Goal: Information Seeking & Learning: Learn about a topic

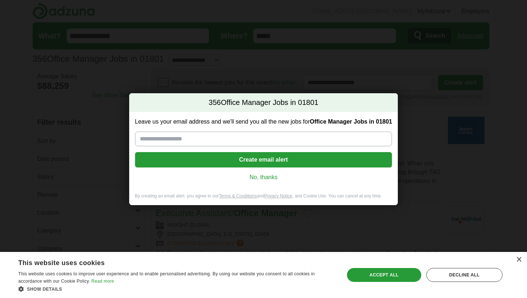
click at [264, 178] on link "No, thanks" at bounding box center [263, 177] width 245 height 8
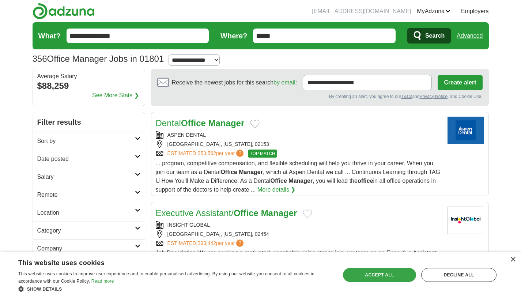
click at [385, 277] on div "Accept all" at bounding box center [379, 275] width 73 height 14
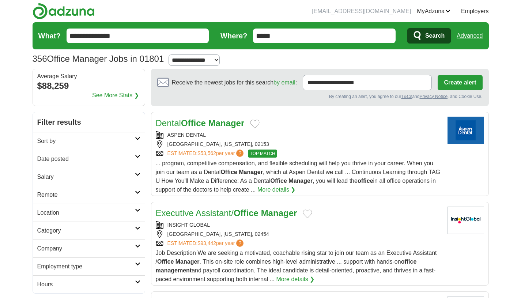
click at [121, 138] on h2 "Sort by" at bounding box center [86, 141] width 98 height 9
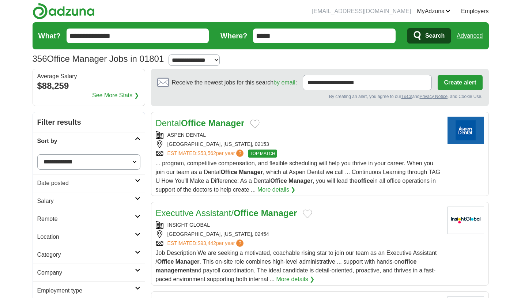
click option "**********" at bounding box center [0, 0] width 0 height 0
click at [105, 181] on h2 "Date posted" at bounding box center [86, 183] width 98 height 9
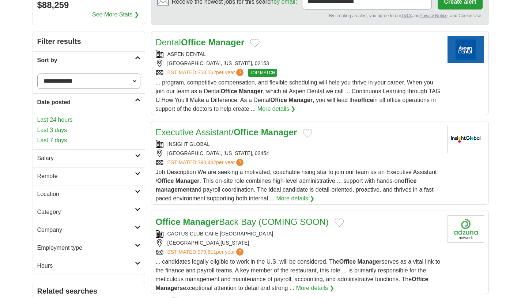
scroll to position [86, 0]
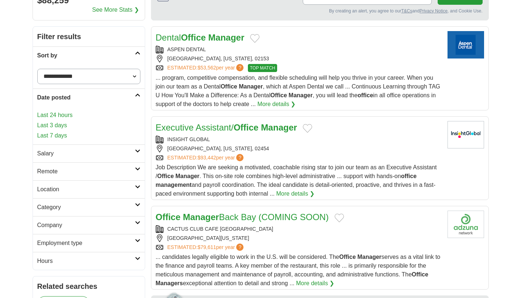
click at [86, 155] on h2 "Salary" at bounding box center [86, 153] width 98 height 9
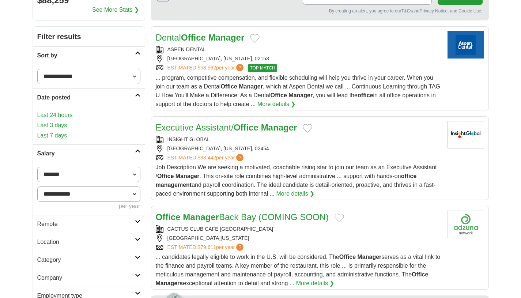
click at [86, 155] on h2 "Salary" at bounding box center [86, 153] width 98 height 9
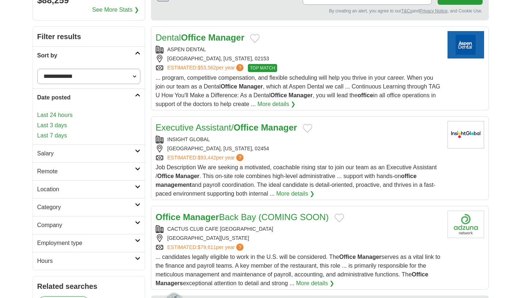
click at [62, 175] on h2 "Remote" at bounding box center [86, 171] width 98 height 9
click at [62, 185] on h2 "Location" at bounding box center [86, 189] width 98 height 9
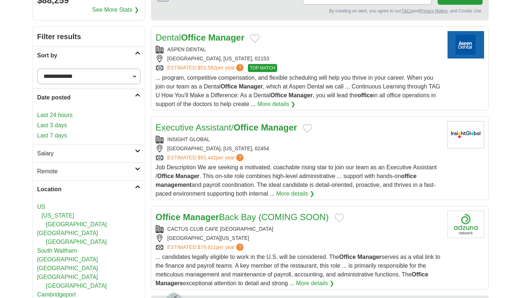
click at [62, 185] on h2 "Location" at bounding box center [86, 189] width 98 height 9
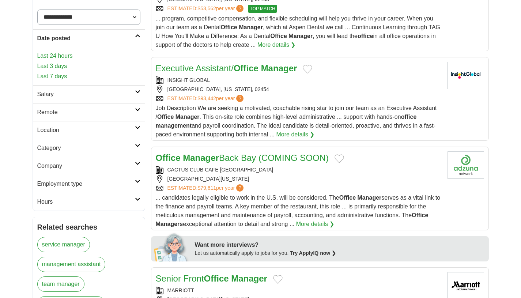
scroll to position [145, 0]
click at [73, 162] on h2 "Company" at bounding box center [86, 166] width 98 height 9
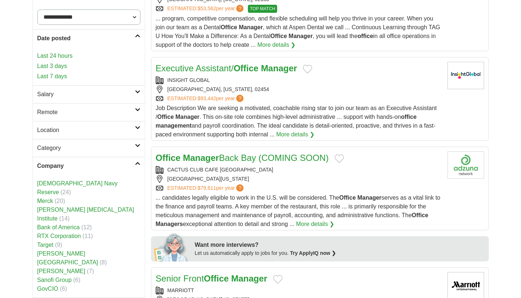
click at [73, 162] on h2 "Company" at bounding box center [86, 166] width 98 height 9
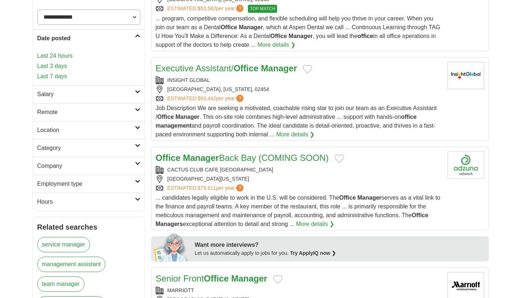
click at [71, 188] on h2 "Employment type" at bounding box center [86, 184] width 98 height 9
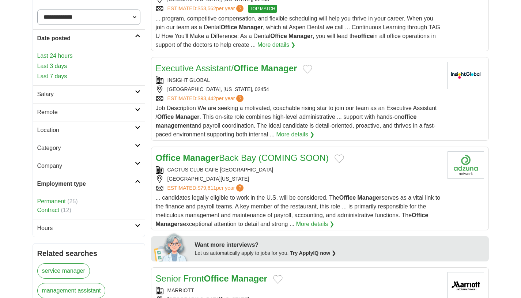
click at [60, 200] on link "Permanent" at bounding box center [51, 201] width 29 height 6
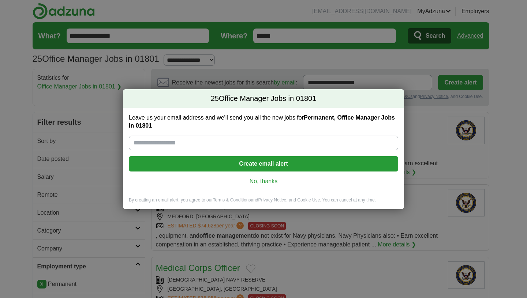
click at [273, 184] on link "No, thanks" at bounding box center [263, 181] width 257 height 8
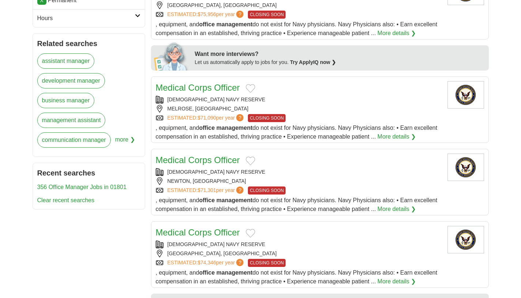
scroll to position [275, 0]
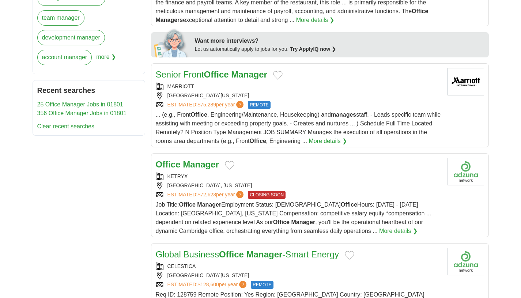
scroll to position [349, 0]
click at [326, 191] on div "KETRYX BOSTON, MASSACHUSETTS ESTIMATED: $72,623 per year ? CLOSING SOON" at bounding box center [299, 185] width 286 height 26
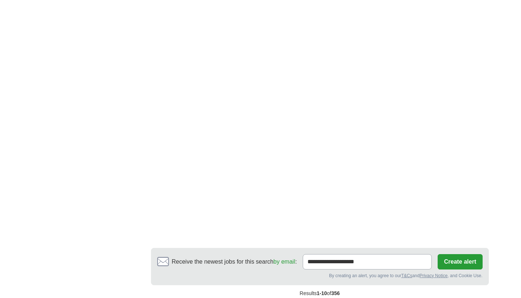
scroll to position [1225, 0]
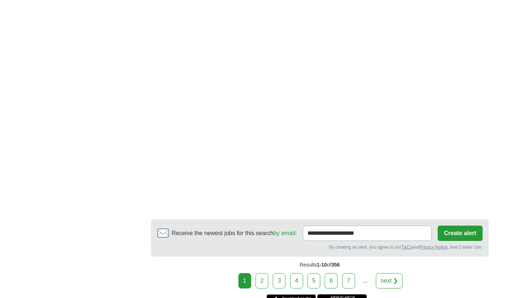
click at [266, 273] on link "2" at bounding box center [262, 280] width 13 height 15
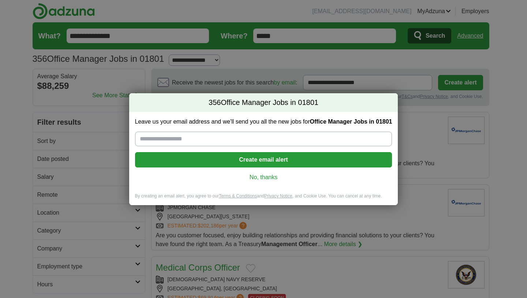
click at [270, 178] on link "No, thanks" at bounding box center [263, 177] width 245 height 8
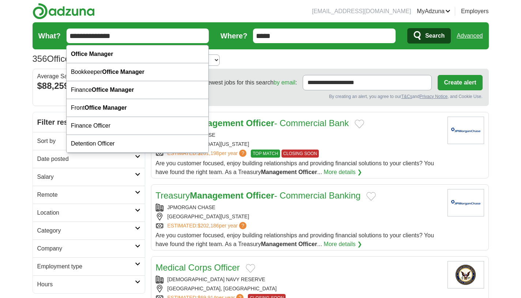
drag, startPoint x: 133, startPoint y: 42, endPoint x: 18, endPoint y: 22, distance: 116.7
click at [67, 29] on input "**********" at bounding box center [138, 36] width 143 height 15
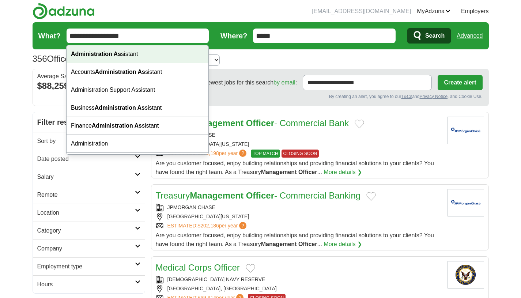
click at [116, 59] on div "Administration As sistant" at bounding box center [138, 54] width 142 height 18
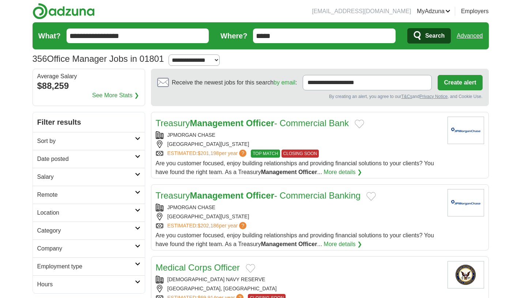
type input "**********"
click at [435, 43] on span "Search" at bounding box center [434, 36] width 19 height 15
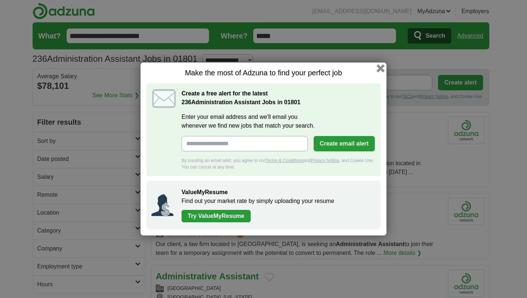
click at [379, 69] on button "button" at bounding box center [380, 68] width 8 height 8
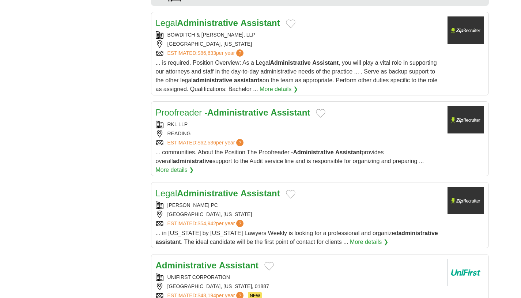
scroll to position [649, 0]
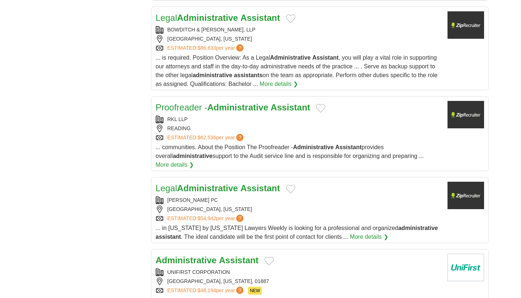
click at [342, 116] on div "RKL LLP READING ESTIMATED: $62,536 per year ?" at bounding box center [299, 129] width 286 height 26
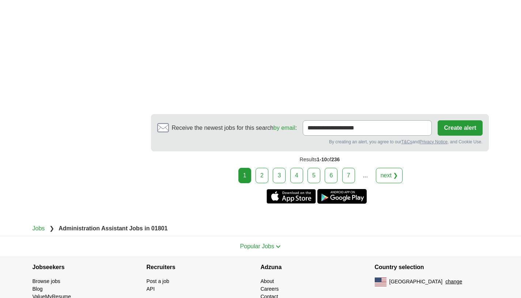
scroll to position [1306, 0]
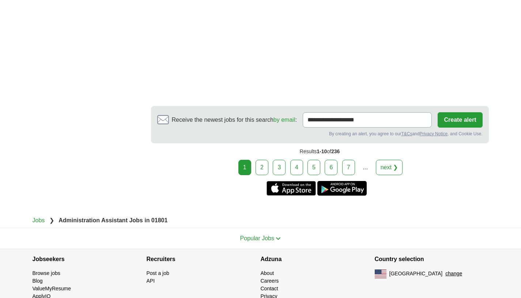
click at [259, 160] on link "2" at bounding box center [262, 167] width 13 height 15
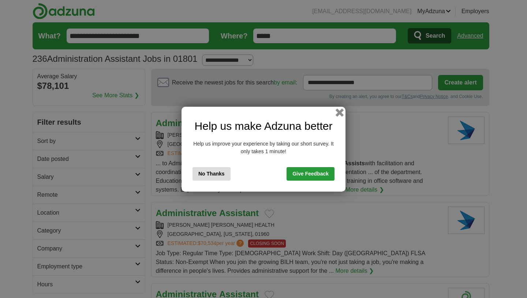
click at [339, 114] on button "button" at bounding box center [339, 112] width 8 height 8
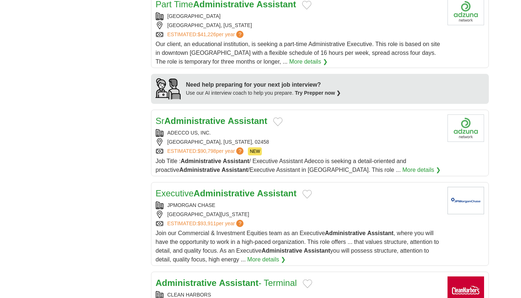
scroll to position [583, 0]
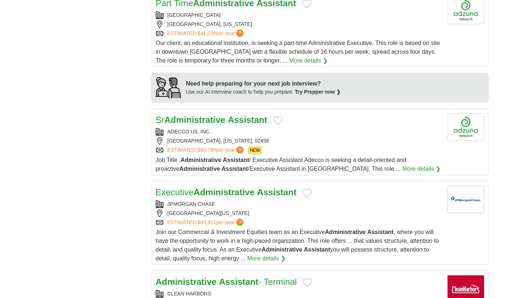
click at [336, 137] on div "[GEOGRAPHIC_DATA], [US_STATE], 02458" at bounding box center [299, 141] width 286 height 8
